Goal: Manage account settings

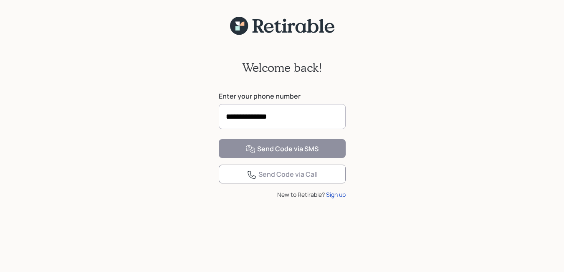
type input "**********"
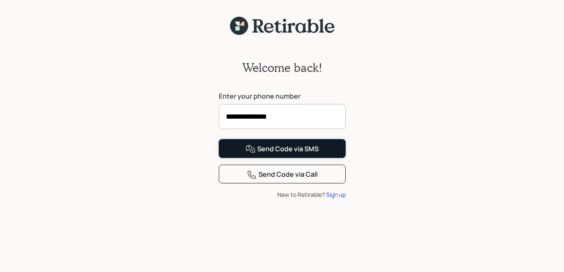
click at [274, 154] on div "Send Code via SMS" at bounding box center [281, 149] width 73 height 10
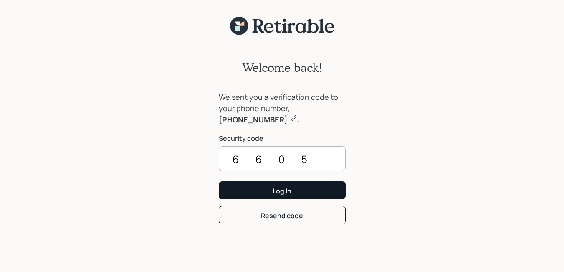
type input "6605"
click at [282, 192] on div "Log In" at bounding box center [282, 190] width 19 height 9
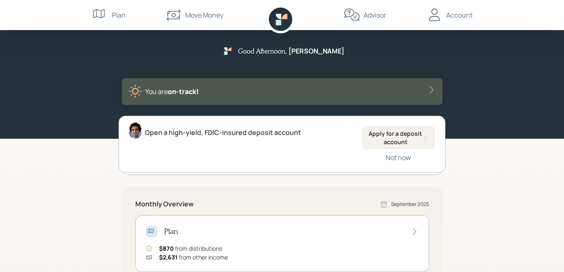
click at [430, 89] on icon at bounding box center [431, 90] width 8 height 8
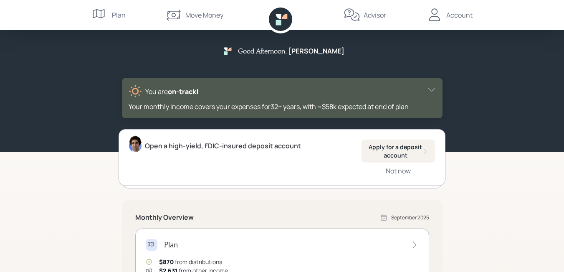
click at [463, 15] on div "Account" at bounding box center [459, 15] width 26 height 10
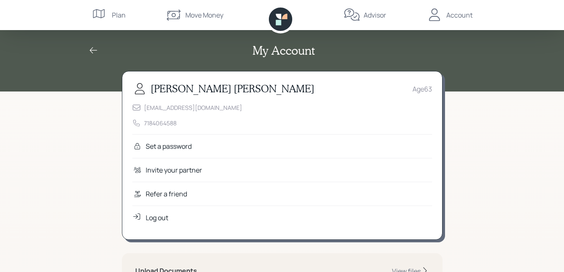
click at [474, 68] on div "My Account" at bounding box center [282, 45] width 401 height 65
click at [93, 50] on icon at bounding box center [93, 50] width 10 height 10
